Goal: Obtain resource: Download file/media

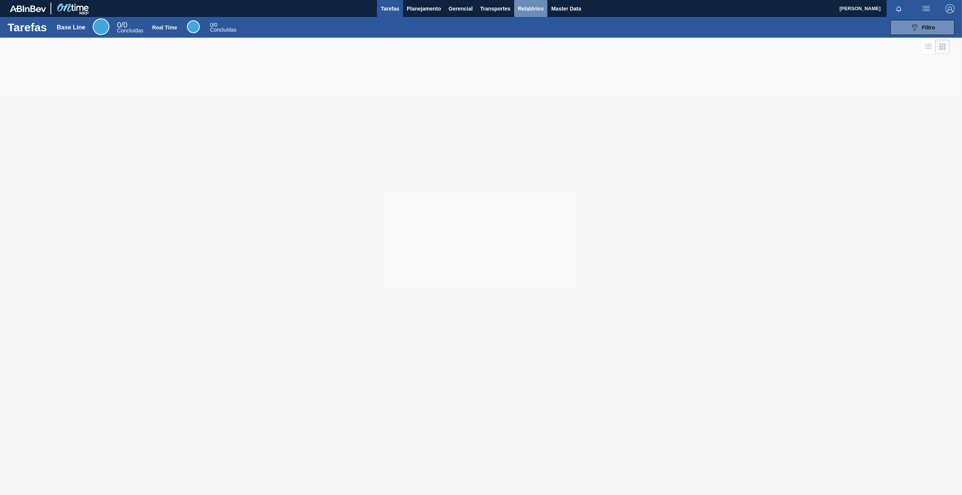
click at [519, 6] on span "Relatórios" at bounding box center [531, 8] width 26 height 9
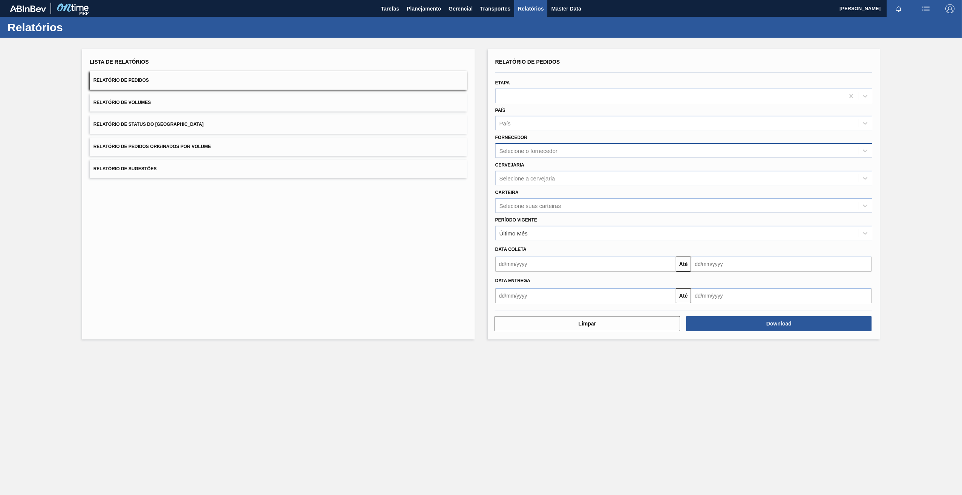
click at [524, 147] on div "Selecione o fornecedor" at bounding box center [677, 150] width 363 height 11
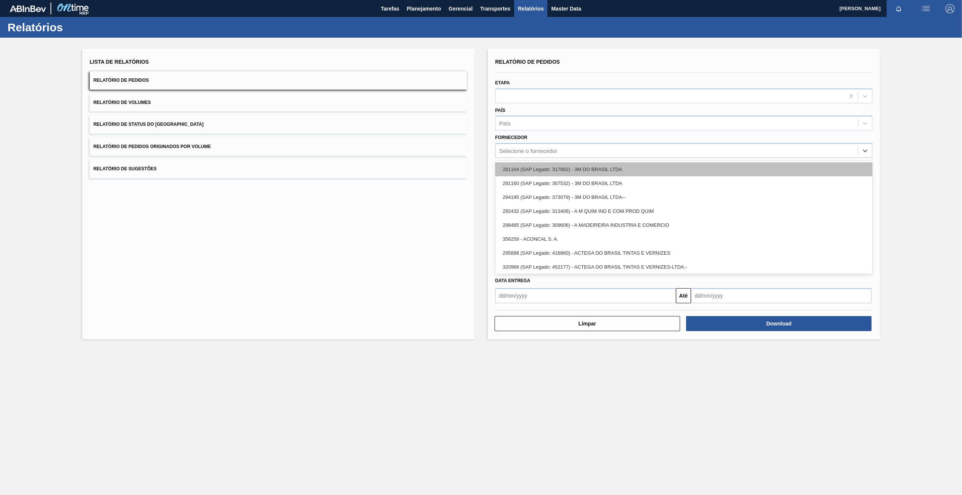
paste input "279493"
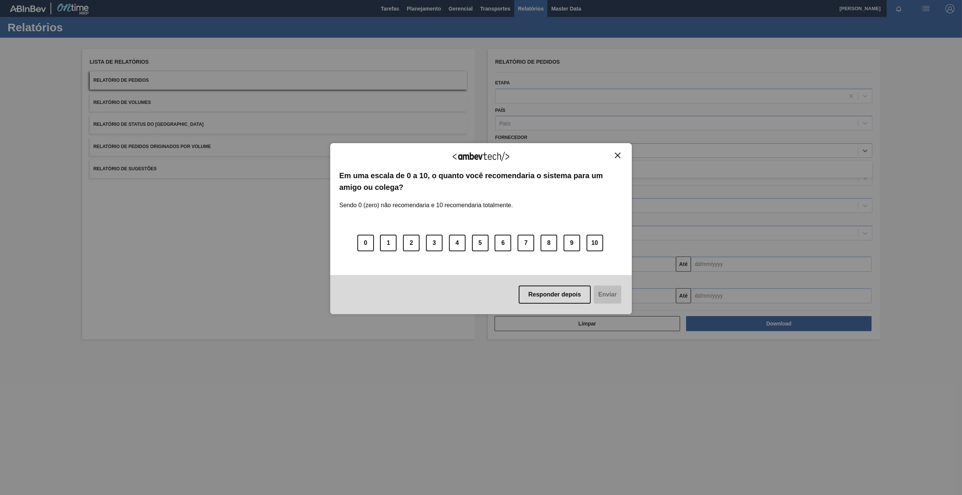
type input "279493"
click at [618, 155] on img "Close" at bounding box center [618, 156] width 6 height 6
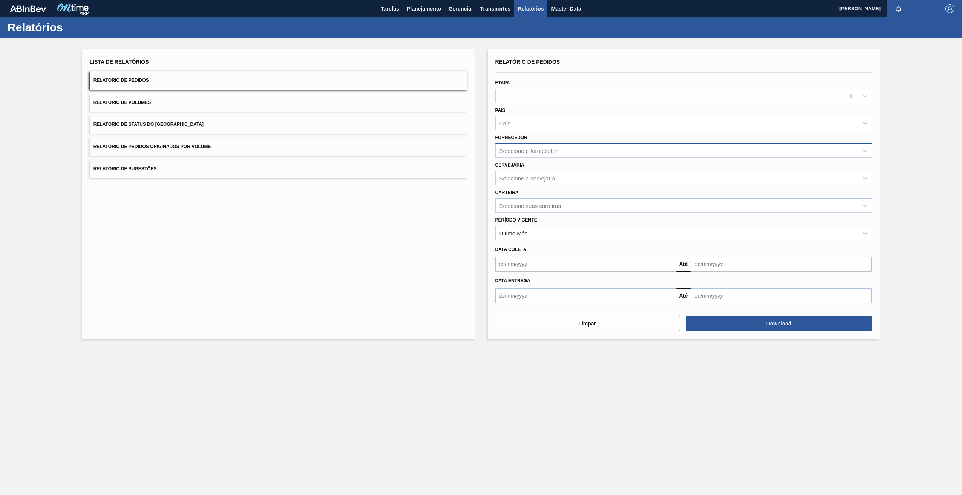
click at [531, 158] on div "Selecione o fornecedor" at bounding box center [683, 150] width 377 height 15
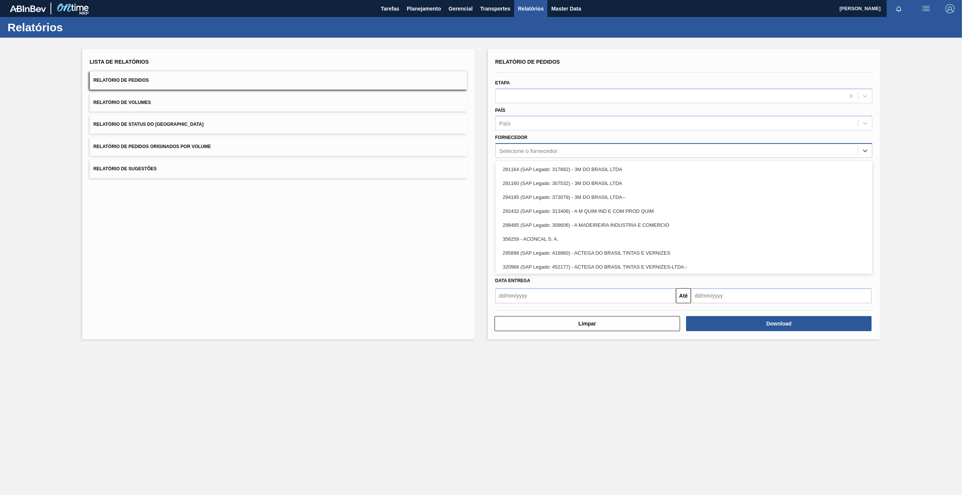
paste input "279493"
type input "279493"
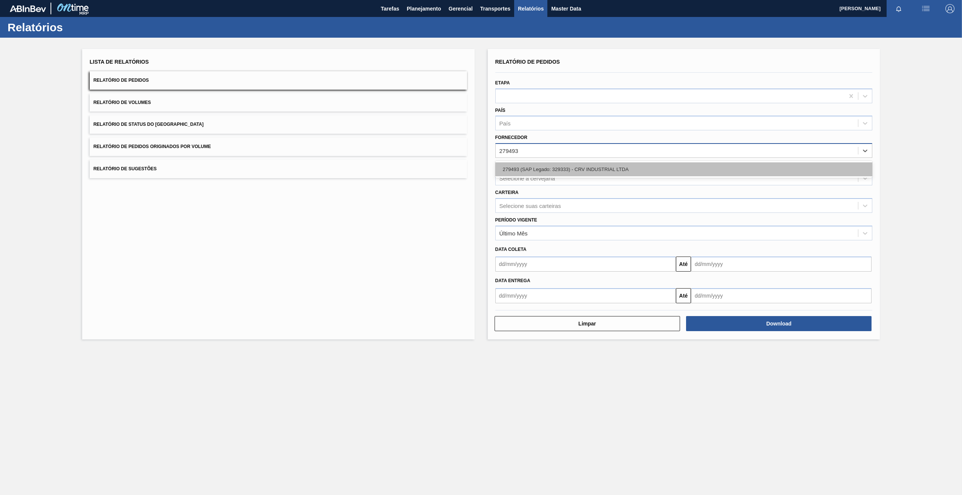
click at [536, 168] on div "279493 (SAP Legado: 329333) - CRV INDUSTRIAL LTDA" at bounding box center [683, 169] width 377 height 14
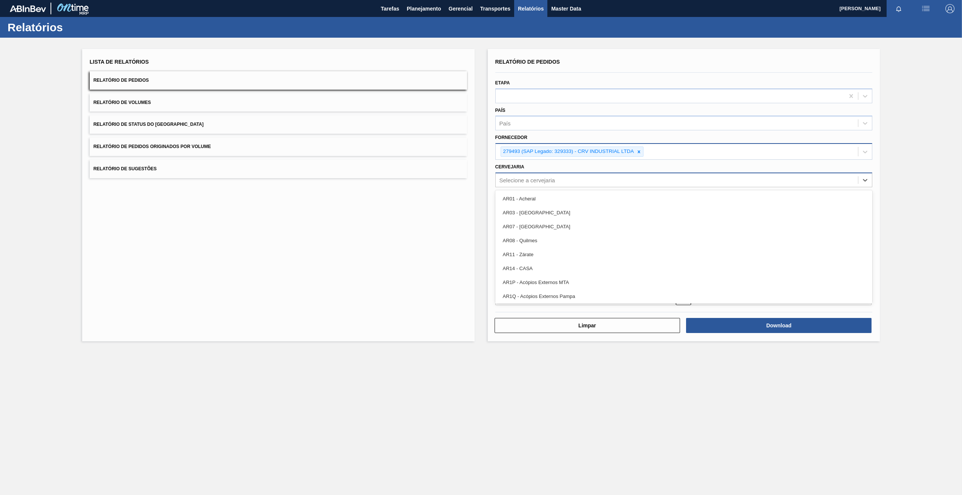
click at [526, 178] on div "Selecione a cervejaria" at bounding box center [527, 180] width 56 height 6
type input "20"
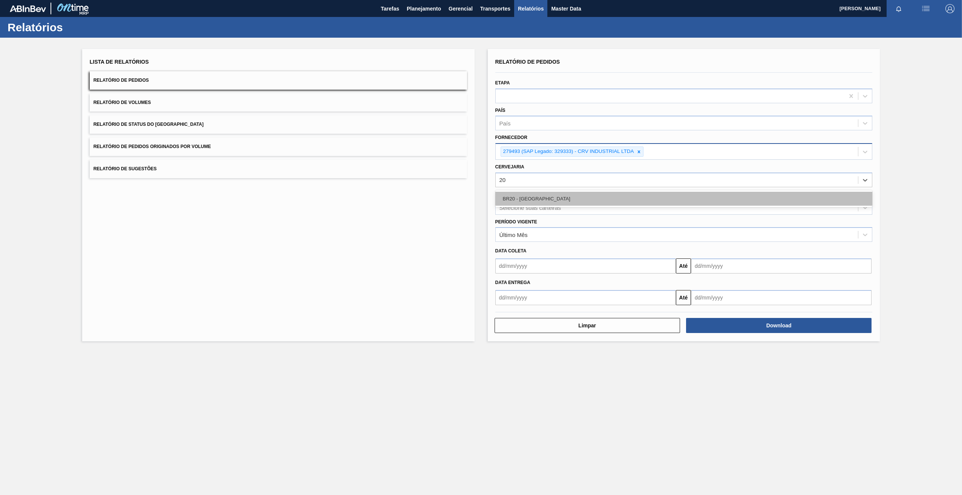
click at [553, 198] on div "BR20 - [GEOGRAPHIC_DATA]" at bounding box center [683, 199] width 377 height 14
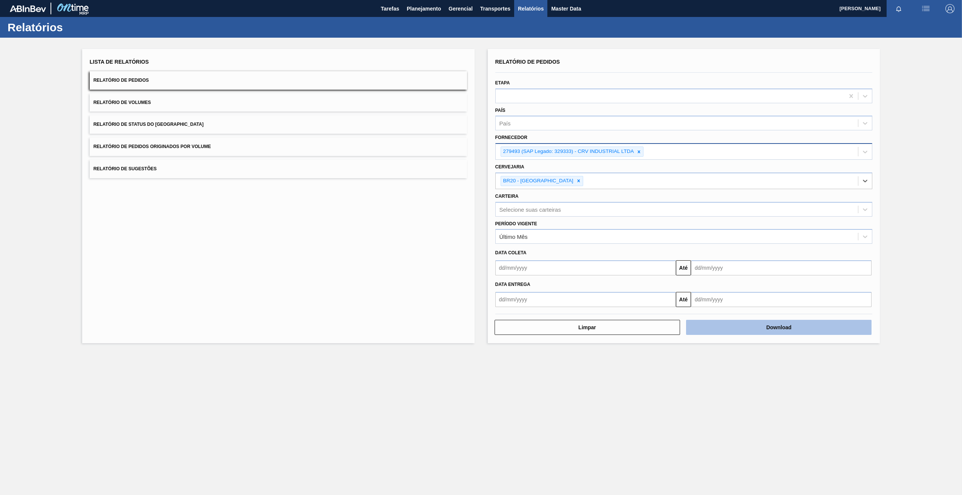
click at [786, 327] on button "Download" at bounding box center [778, 327] width 185 height 15
